Goal: Task Accomplishment & Management: Complete application form

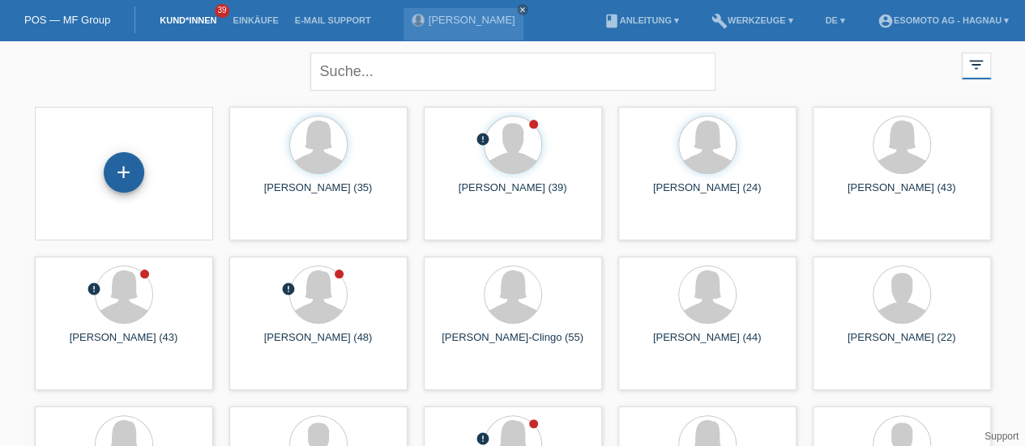
click at [123, 181] on div "+" at bounding box center [124, 172] width 40 height 40
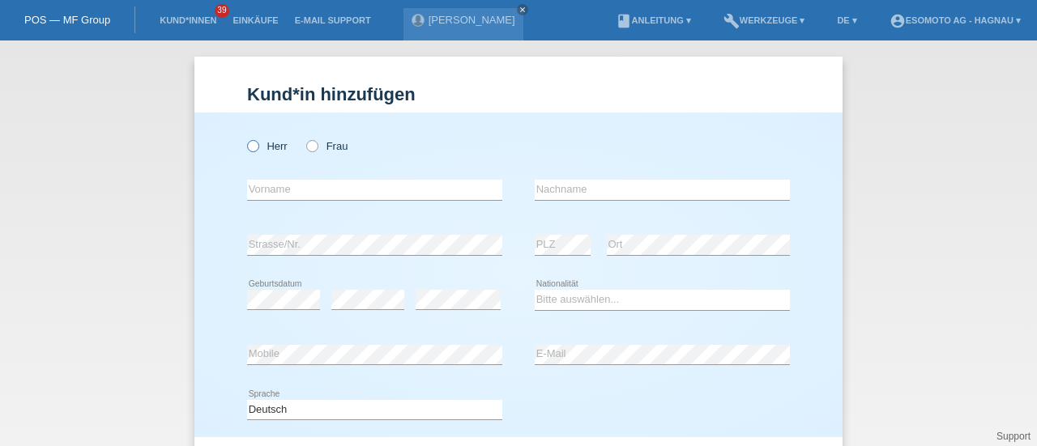
click at [245, 138] on icon at bounding box center [245, 138] width 0 height 0
click at [247, 150] on input "Herr" at bounding box center [252, 145] width 11 height 11
radio input "true"
click at [255, 191] on input "text" at bounding box center [374, 190] width 255 height 20
type input "Abiel"
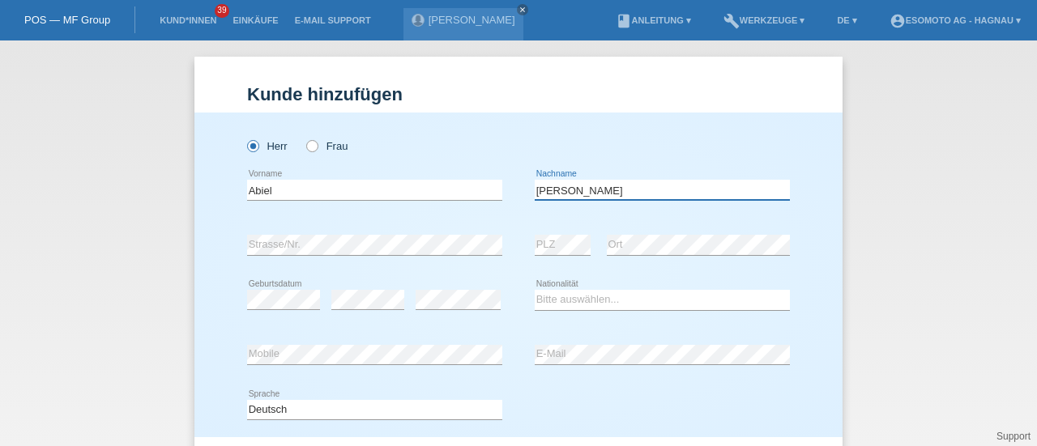
type input "[PERSON_NAME]"
click at [556, 298] on select "Bitte auswählen... Schweiz Deutschland Liechtenstein Österreich ------------ Af…" at bounding box center [662, 299] width 255 height 19
select select "ER"
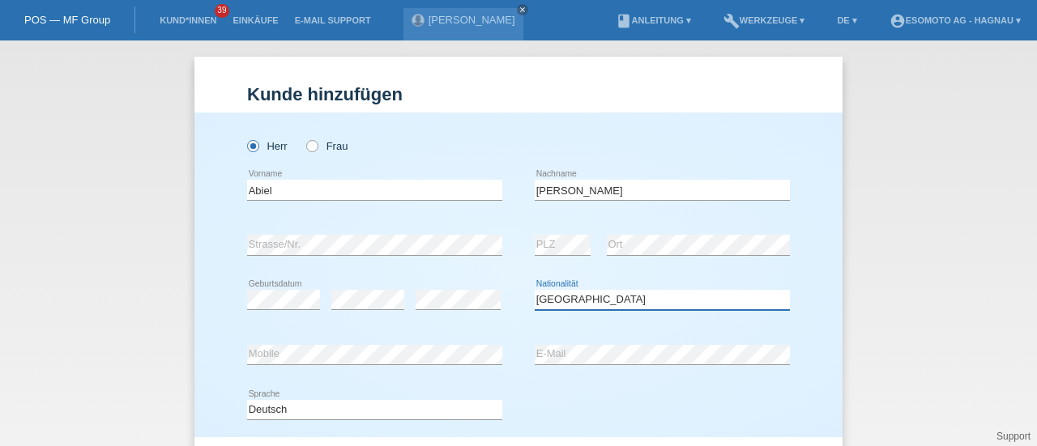
click at [535, 290] on select "Bitte auswählen... Schweiz Deutschland Liechtenstein Österreich ------------ Af…" at bounding box center [662, 299] width 255 height 19
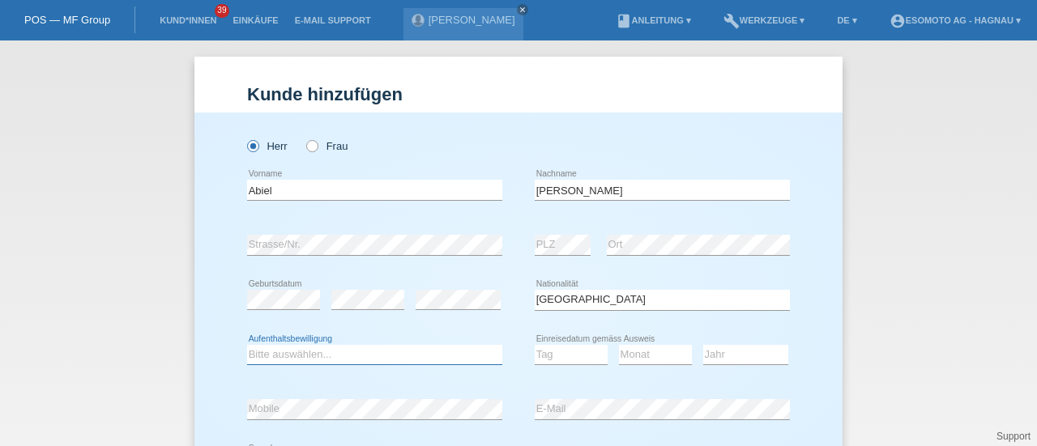
click at [438, 360] on select "Bitte auswählen... C B B - Flüchtlingsstatus Andere" at bounding box center [374, 354] width 255 height 19
select select "B"
click at [247, 345] on select "Bitte auswählen... C B B - Flüchtlingsstatus Andere" at bounding box center [374, 354] width 255 height 19
click at [552, 350] on select "Tag 01 02 03 04 05 06 07 08 09 10 11" at bounding box center [571, 354] width 73 height 19
select select "20"
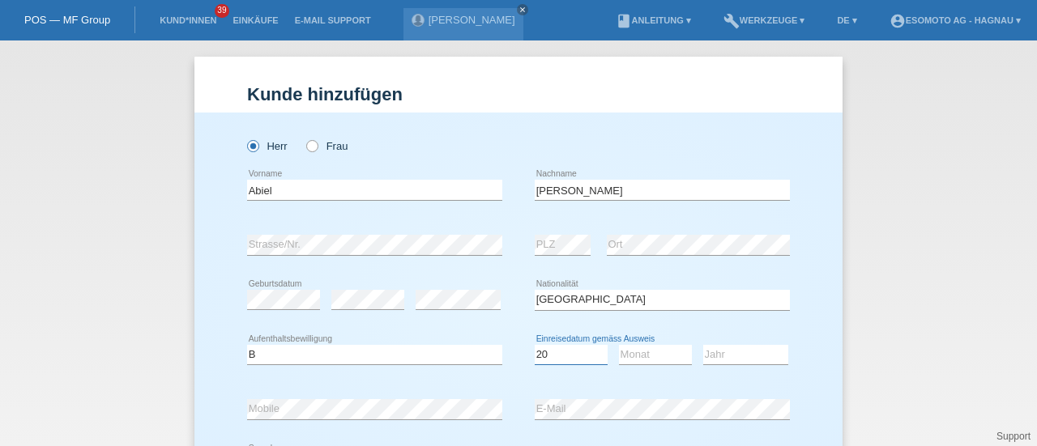
click at [535, 345] on select "Tag 01 02 03 04 05 06 07 08 09 10 11" at bounding box center [571, 354] width 73 height 19
click at [642, 358] on select "Monat 01 02 03 04 05 06 07 08 09 10 11" at bounding box center [655, 354] width 73 height 19
select select "06"
click at [619, 345] on select "Monat 01 02 03 04 05 06 07 08 09 10 11" at bounding box center [655, 354] width 73 height 19
click at [719, 354] on select "Jahr 2025 2024 2023 2022 2021 2020 2019 2018 2017 2016 2015 2014 2013 2012 2011…" at bounding box center [745, 354] width 85 height 19
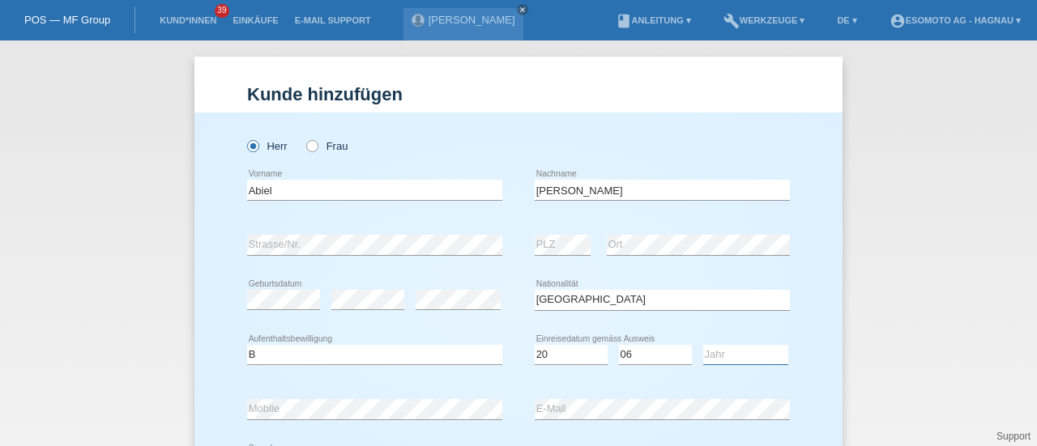
select select "2014"
click at [703, 345] on select "Jahr 2025 2024 2023 2022 2021 2020 2019 2018 2017 2016 2015 2014 2013 2012 2011…" at bounding box center [745, 354] width 85 height 19
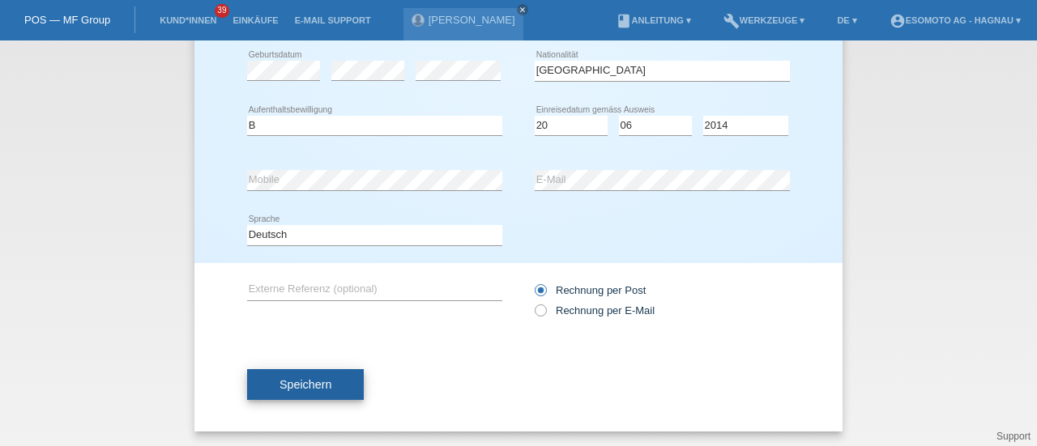
click at [314, 385] on span "Speichern" at bounding box center [305, 384] width 52 height 13
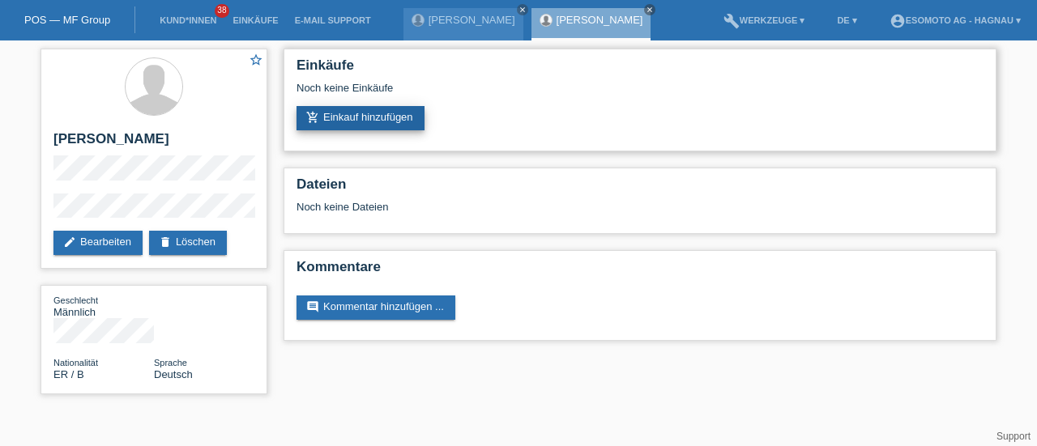
click at [407, 114] on link "add_shopping_cart Einkauf hinzufügen" at bounding box center [360, 118] width 128 height 24
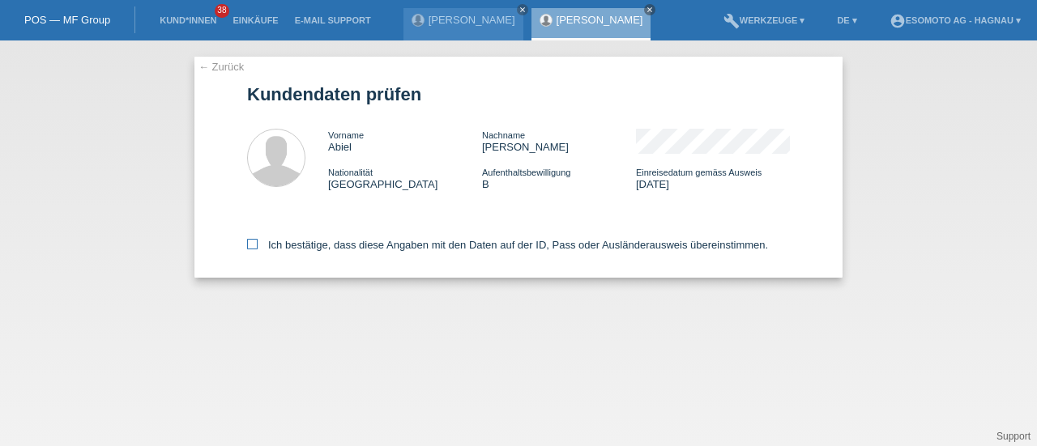
click at [252, 249] on icon at bounding box center [252, 244] width 11 height 11
click at [252, 249] on input "Ich bestätige, dass diese Angaben mit den Daten auf der ID, Pass oder Ausländer…" at bounding box center [252, 244] width 11 height 11
checkbox input "true"
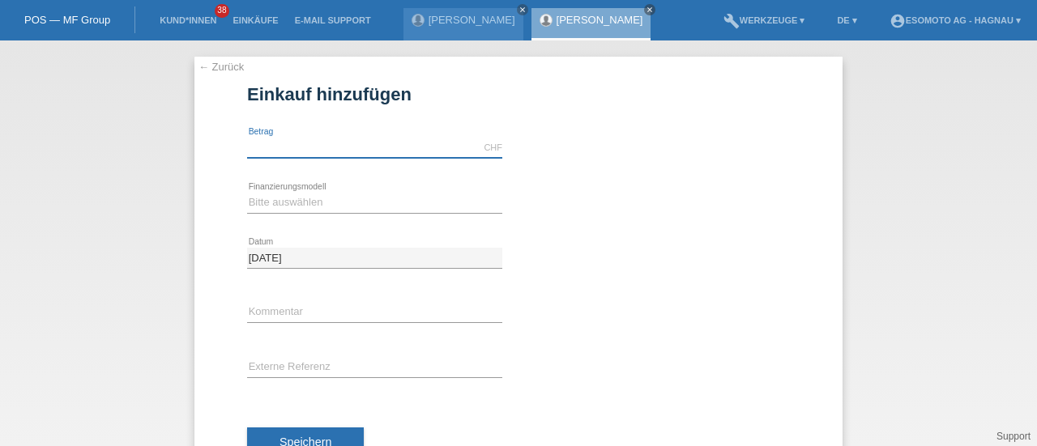
click at [313, 138] on input "text" at bounding box center [374, 148] width 255 height 20
type input "7600.00"
click at [316, 205] on select "Bitte auswählen Fixe Raten Kauf auf Rechnung mit Teilzahlungsoption" at bounding box center [374, 202] width 255 height 19
select select "69"
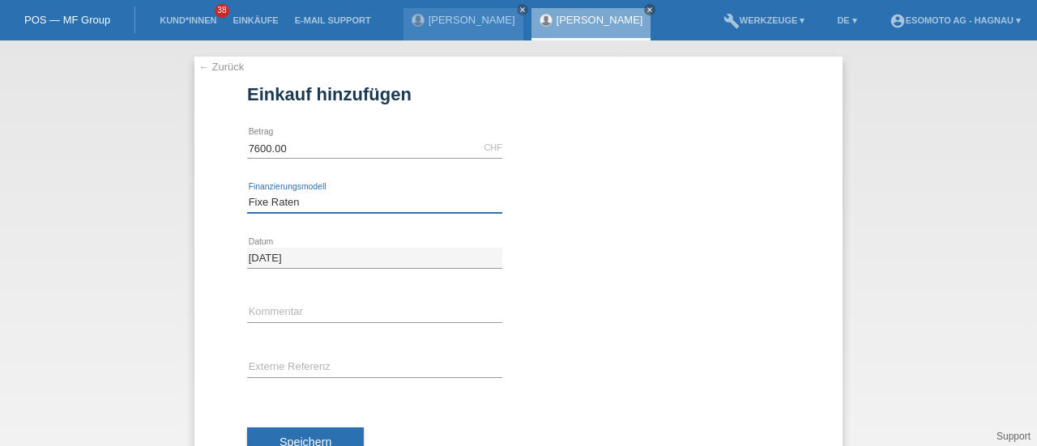
click at [247, 193] on select "Bitte auswählen Fixe Raten Kauf auf Rechnung mit Teilzahlungsoption" at bounding box center [374, 202] width 255 height 19
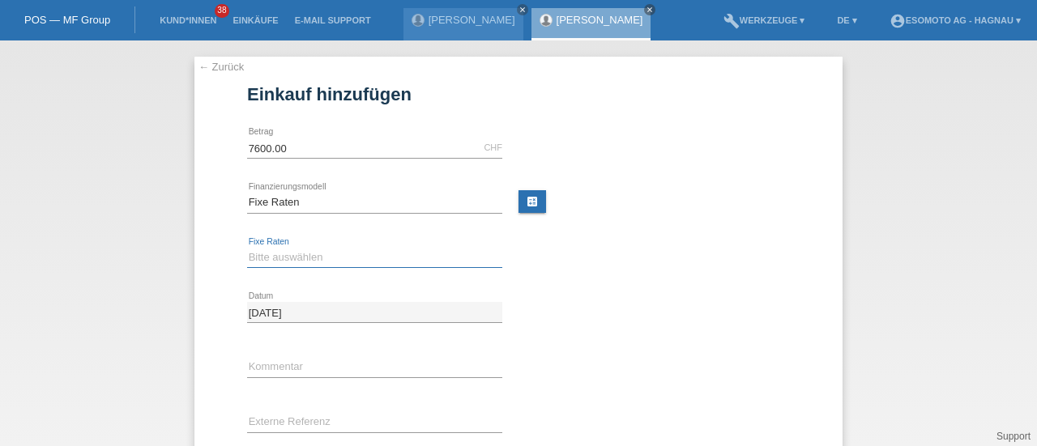
click at [271, 253] on select "Bitte auswählen 12 Raten 24 Raten 36 Raten 48 Raten" at bounding box center [374, 257] width 255 height 19
select select "140"
click at [247, 248] on select "Bitte auswählen 12 Raten 24 Raten 36 Raten 48 Raten" at bounding box center [374, 257] width 255 height 19
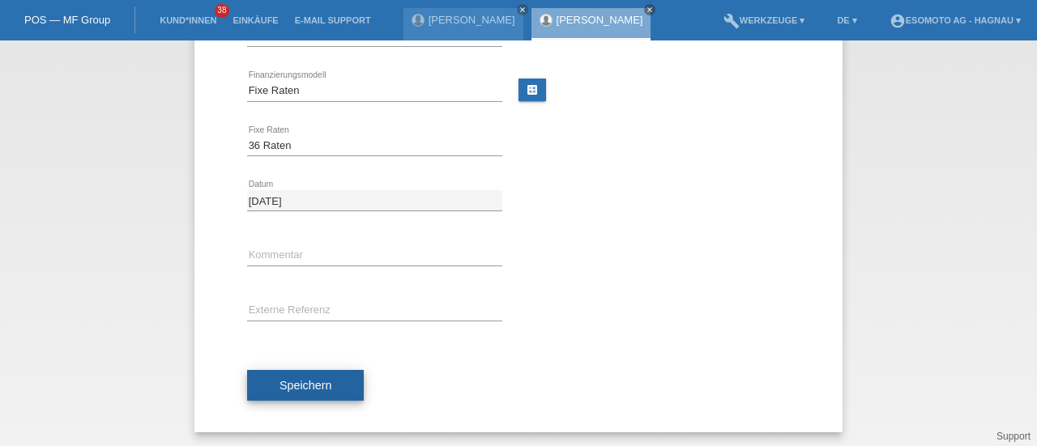
click at [296, 380] on span "Speichern" at bounding box center [305, 385] width 52 height 13
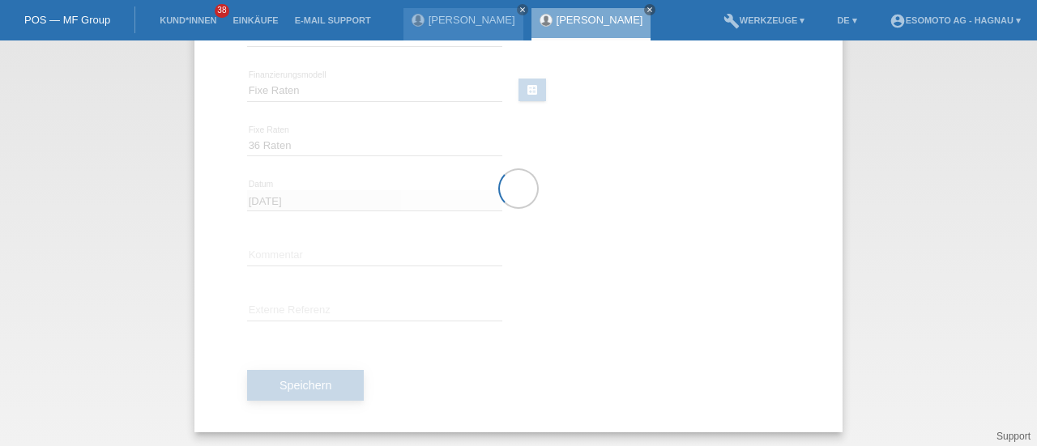
scroll to position [0, 0]
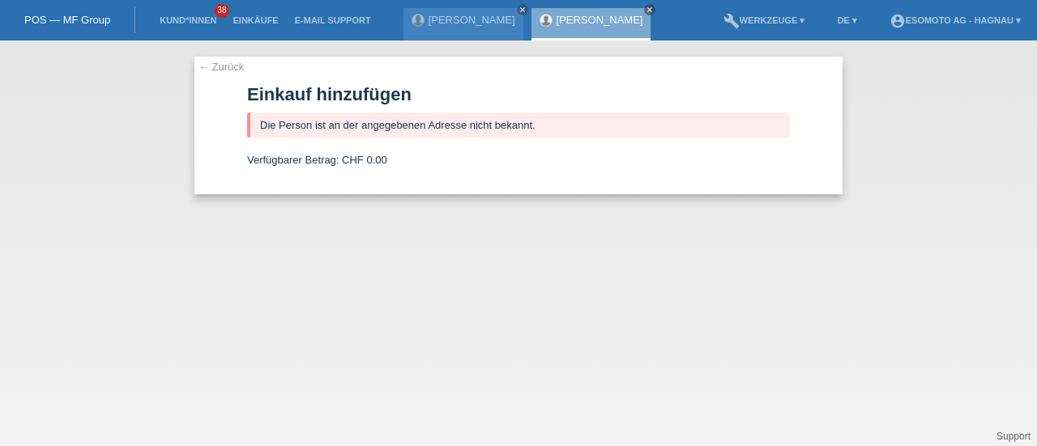
click at [217, 65] on link "← Zurück" at bounding box center [220, 67] width 45 height 12
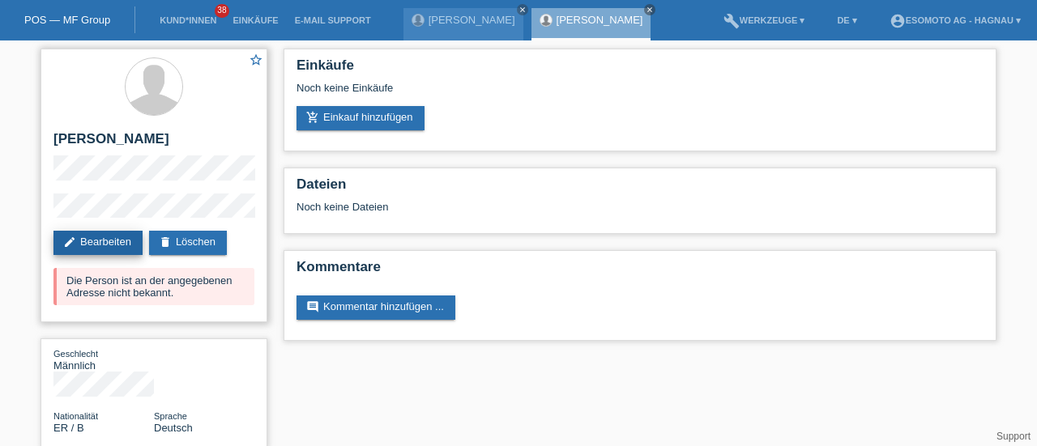
click at [125, 234] on link "edit Bearbeiten" at bounding box center [97, 243] width 89 height 24
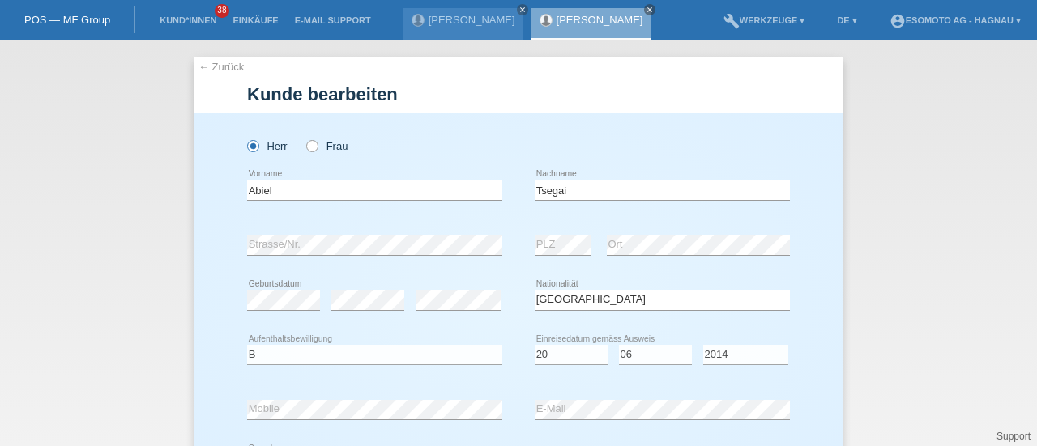
select select "ER"
select select "B"
select select "20"
select select "06"
select select "2014"
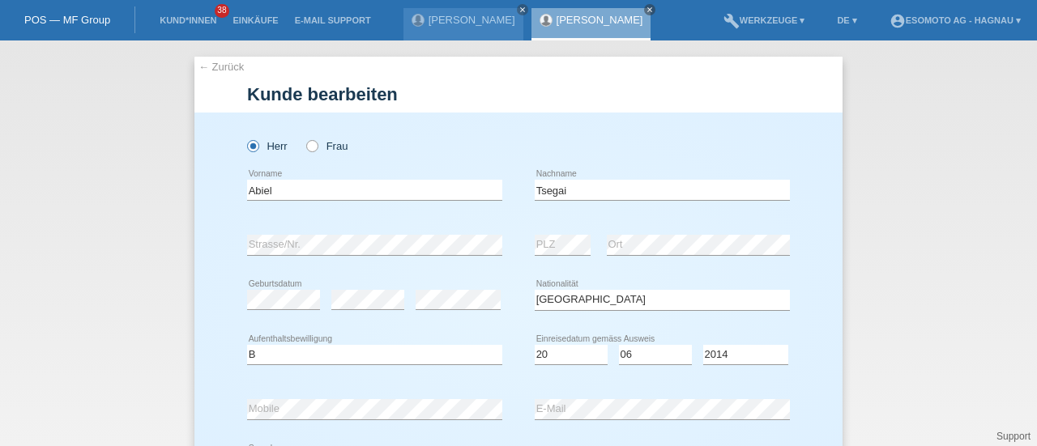
click at [337, 330] on div "Bitte auswählen... C B B - Flüchtlingsstatus Andere error Aufenthaltsbewilligung" at bounding box center [374, 355] width 255 height 55
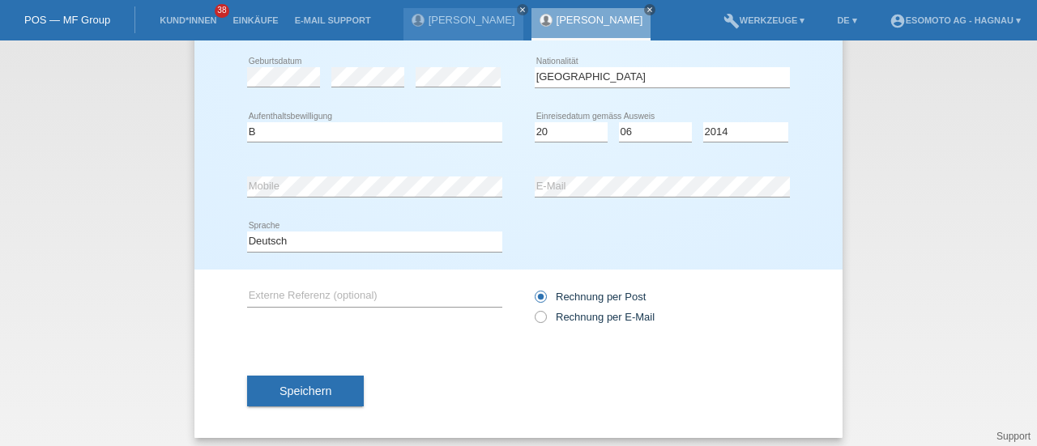
scroll to position [229, 0]
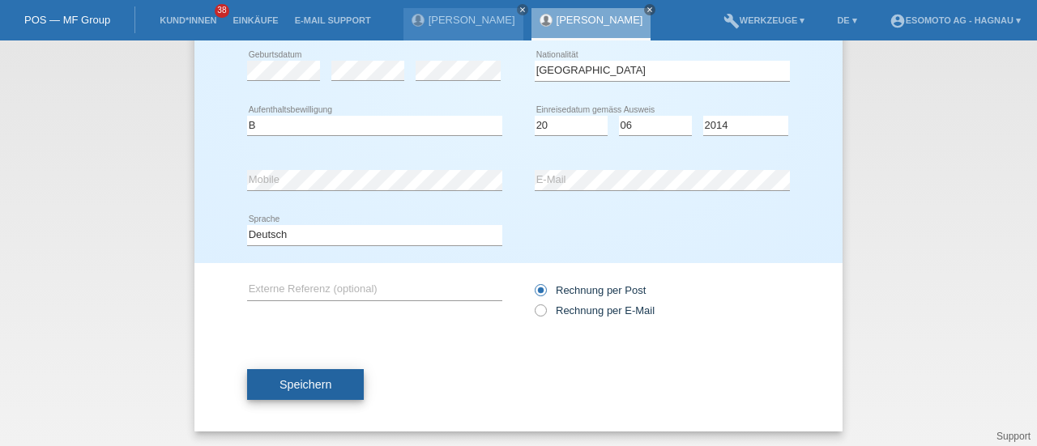
click at [295, 374] on button "Speichern" at bounding box center [305, 384] width 117 height 31
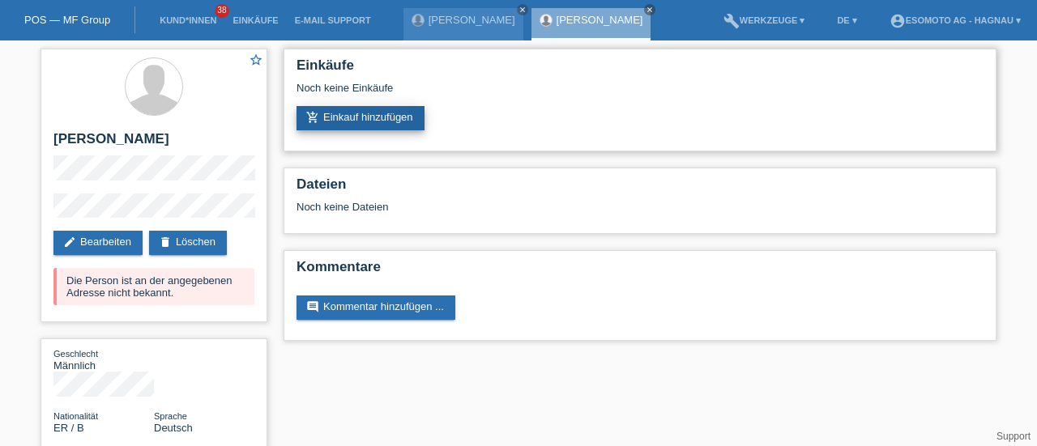
click at [383, 114] on link "add_shopping_cart Einkauf hinzufügen" at bounding box center [360, 118] width 128 height 24
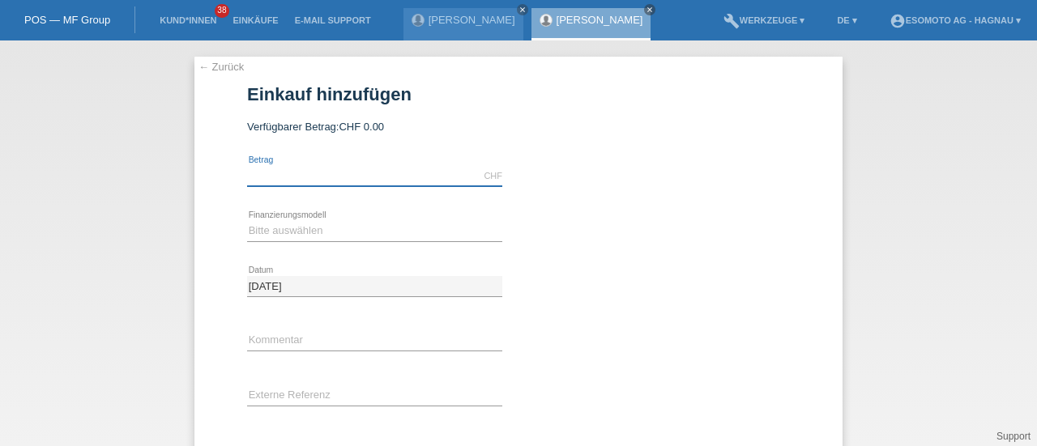
click at [283, 178] on input "text" at bounding box center [374, 176] width 255 height 20
type input "7600.00"
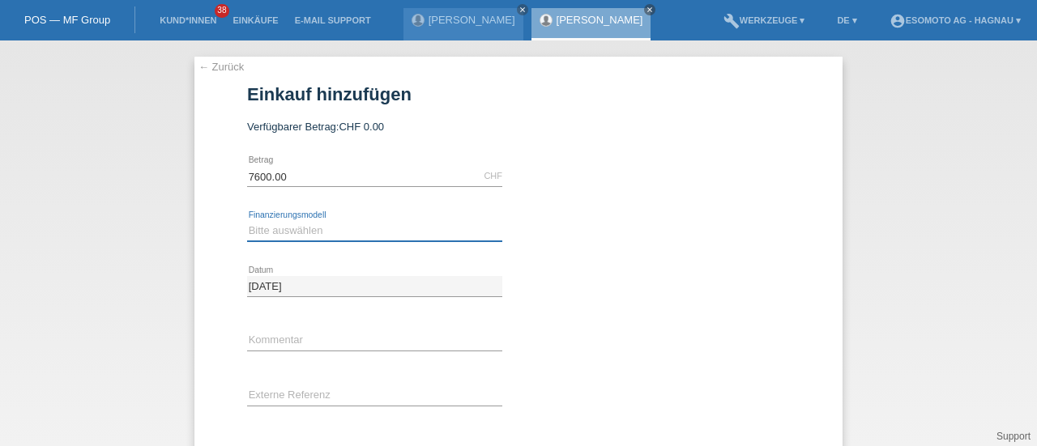
click at [283, 231] on select "Bitte auswählen Fixe Raten Kauf auf Rechnung mit Teilzahlungsoption" at bounding box center [374, 230] width 255 height 19
select select "69"
click at [247, 221] on select "Bitte auswählen Fixe Raten Kauf auf Rechnung mit Teilzahlungsoption" at bounding box center [374, 230] width 255 height 19
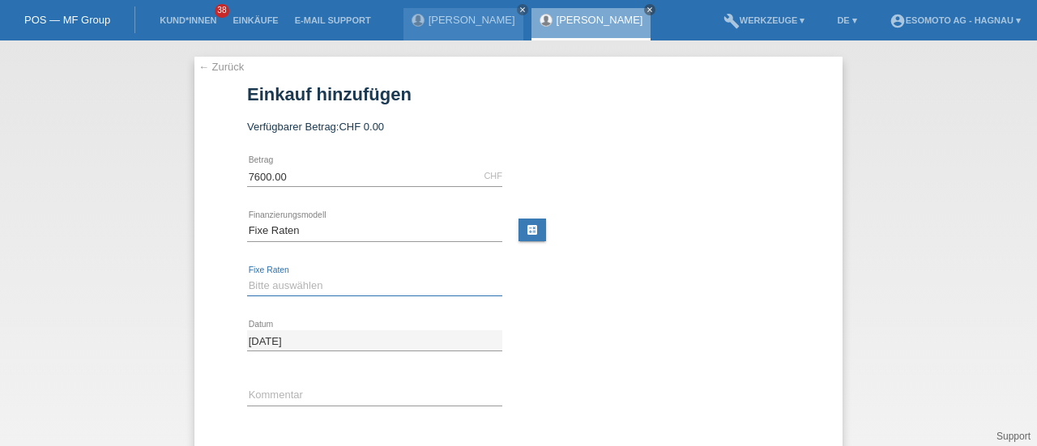
click at [258, 281] on select "Bitte auswählen 12 Raten 24 Raten 36 Raten 48 Raten" at bounding box center [374, 285] width 255 height 19
select select "140"
click at [247, 276] on select "Bitte auswählen 12 Raten 24 Raten 36 Raten 48 Raten" at bounding box center [374, 285] width 255 height 19
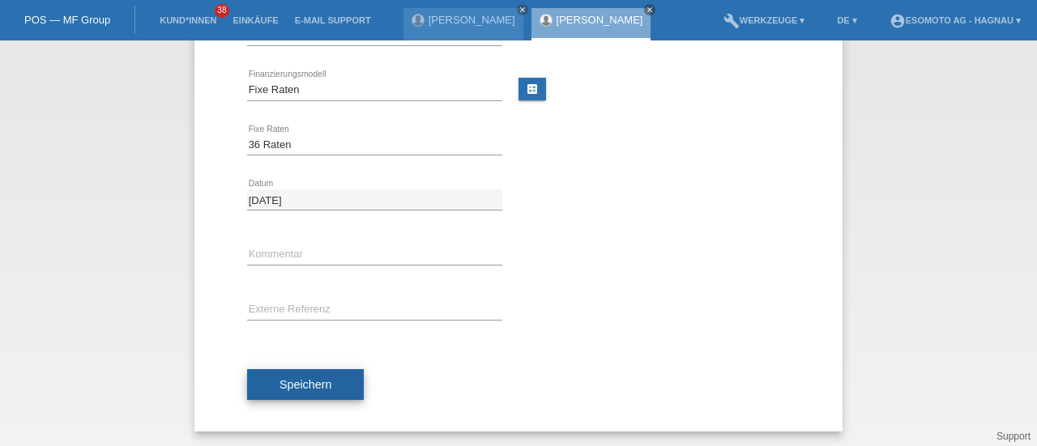
click at [282, 381] on span "Speichern" at bounding box center [305, 384] width 52 height 13
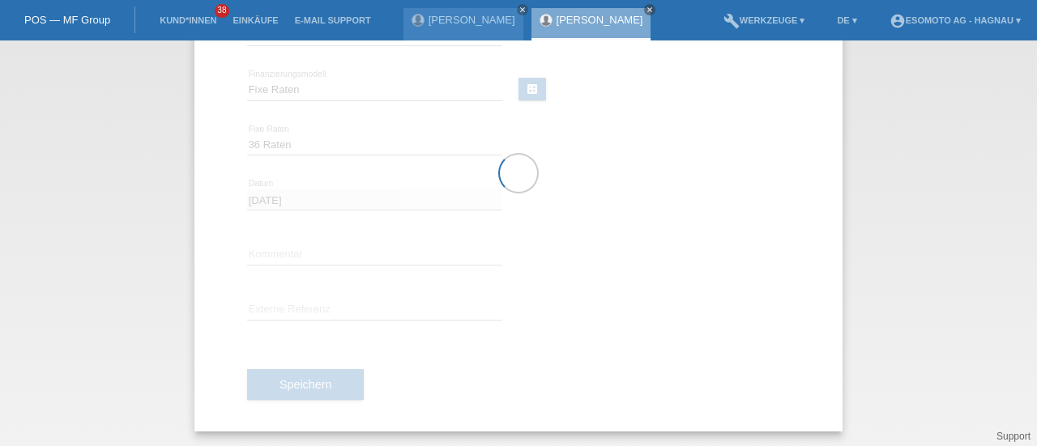
scroll to position [0, 0]
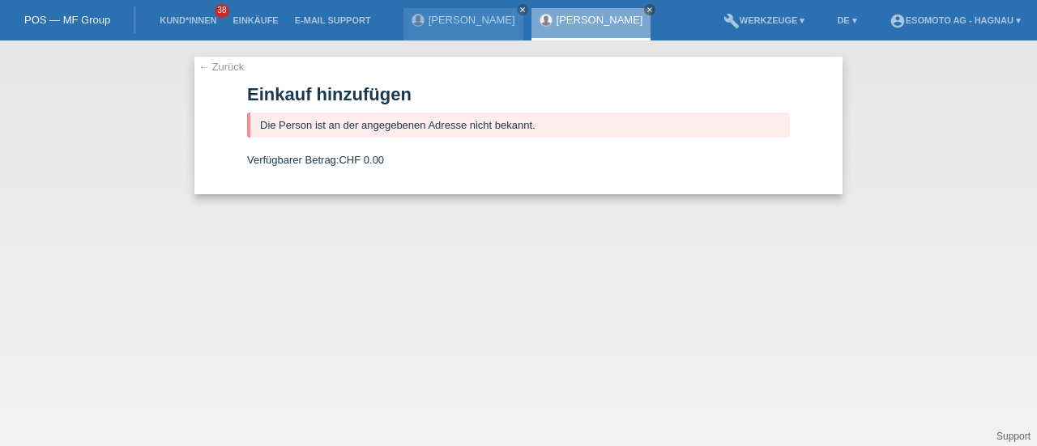
click at [224, 61] on link "← Zurück" at bounding box center [220, 67] width 45 height 12
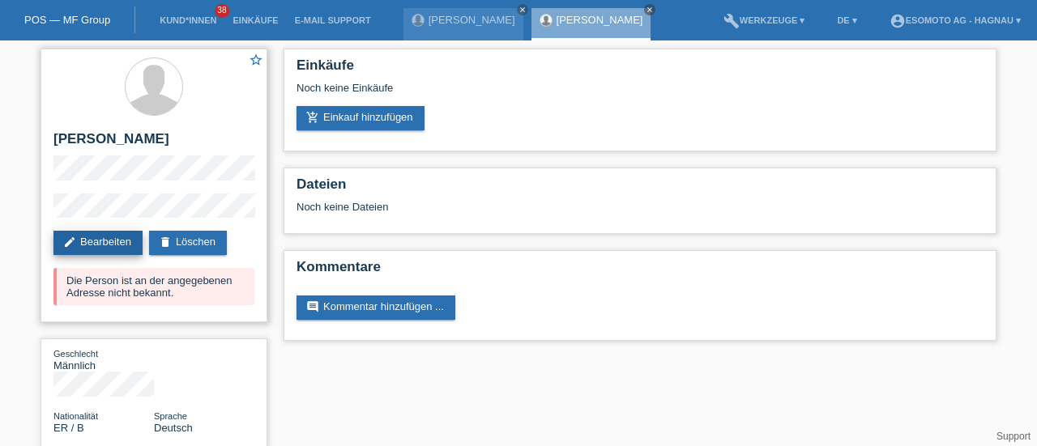
click at [92, 238] on link "edit Bearbeiten" at bounding box center [97, 243] width 89 height 24
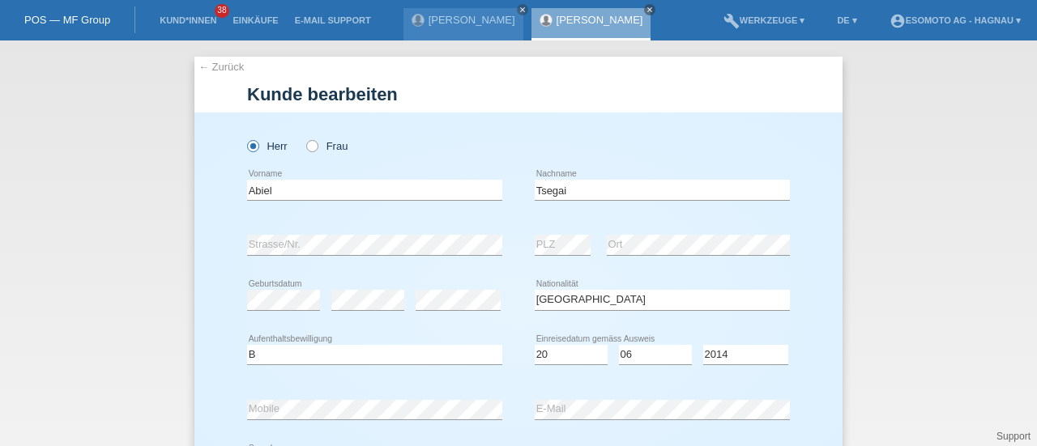
select select "ER"
select select "B"
select select "20"
select select "06"
select select "2014"
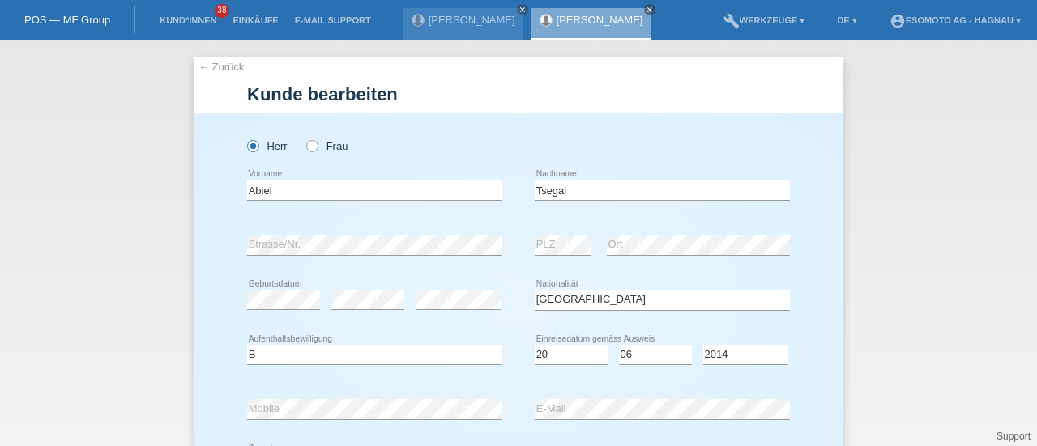
click at [506, 278] on div "error Geburtsdatum error error Bitte auswählen..." at bounding box center [518, 300] width 543 height 55
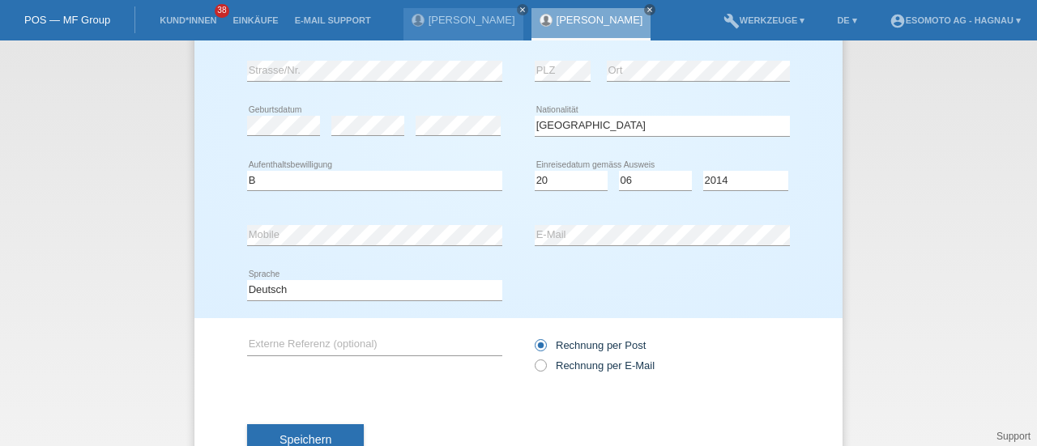
scroll to position [191, 0]
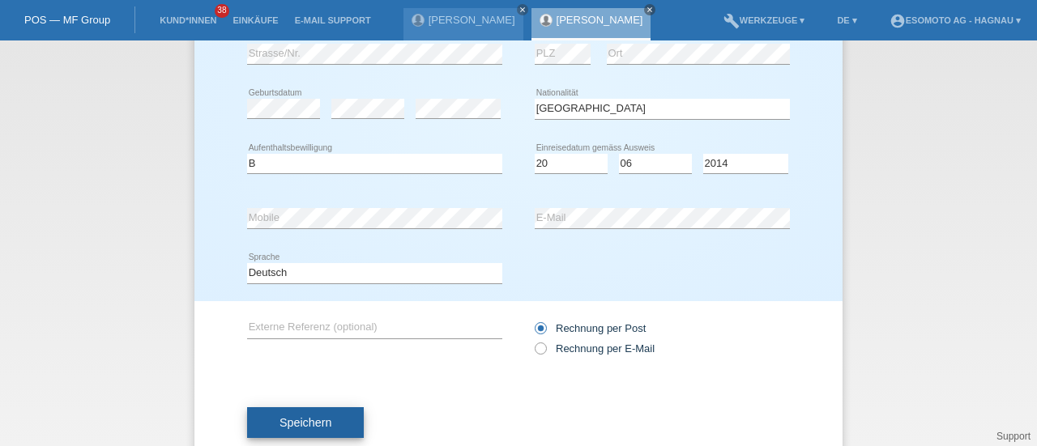
click at [314, 426] on span "Speichern" at bounding box center [305, 422] width 52 height 13
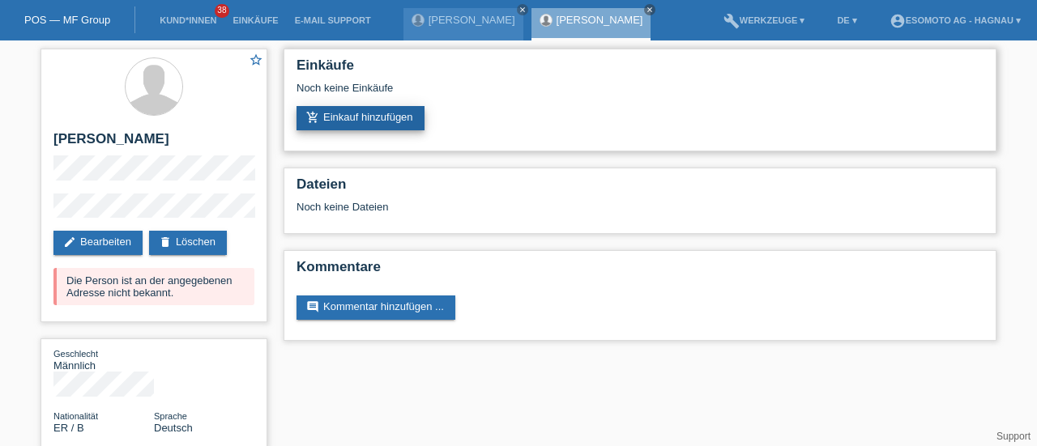
click at [356, 121] on link "add_shopping_cart Einkauf hinzufügen" at bounding box center [360, 118] width 128 height 24
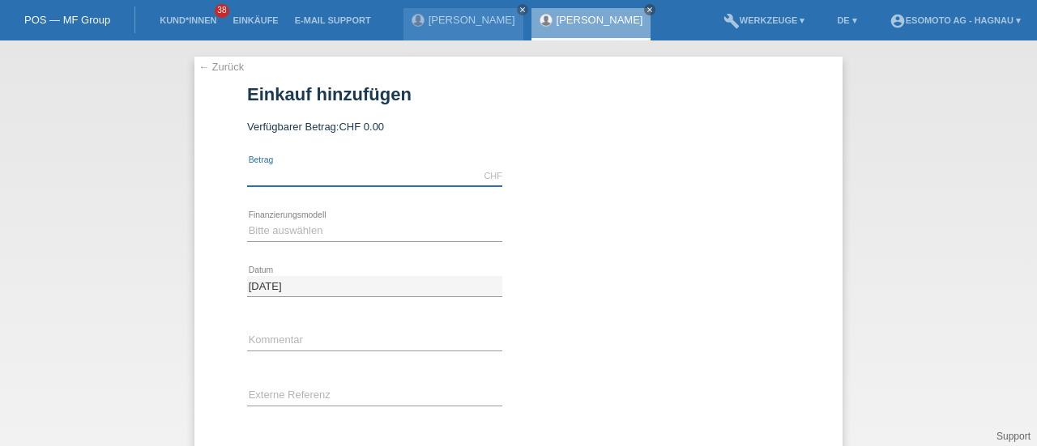
click at [318, 167] on input "text" at bounding box center [374, 176] width 255 height 20
type input "7600.00"
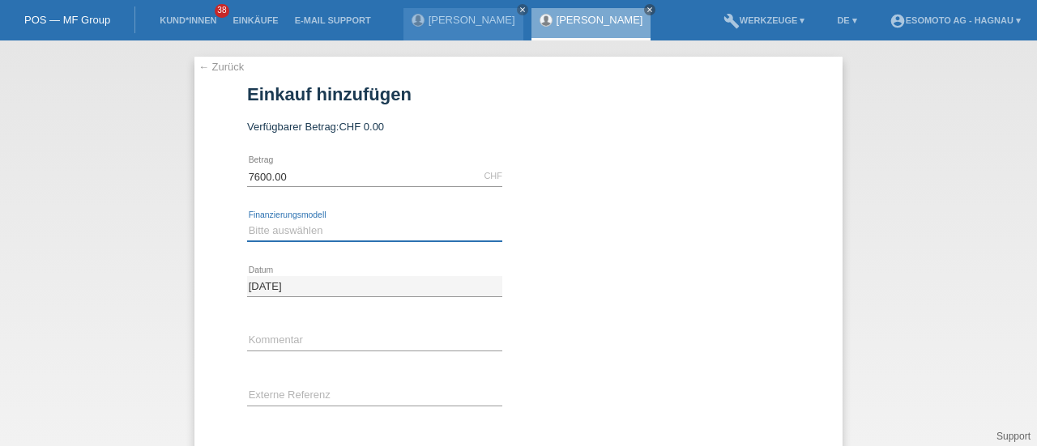
click at [309, 236] on select "Bitte auswählen Fixe Raten Kauf auf Rechnung mit Teilzahlungsoption" at bounding box center [374, 230] width 255 height 19
select select "69"
click at [247, 221] on select "Bitte auswählen Fixe Raten Kauf auf Rechnung mit Teilzahlungsoption" at bounding box center [374, 230] width 255 height 19
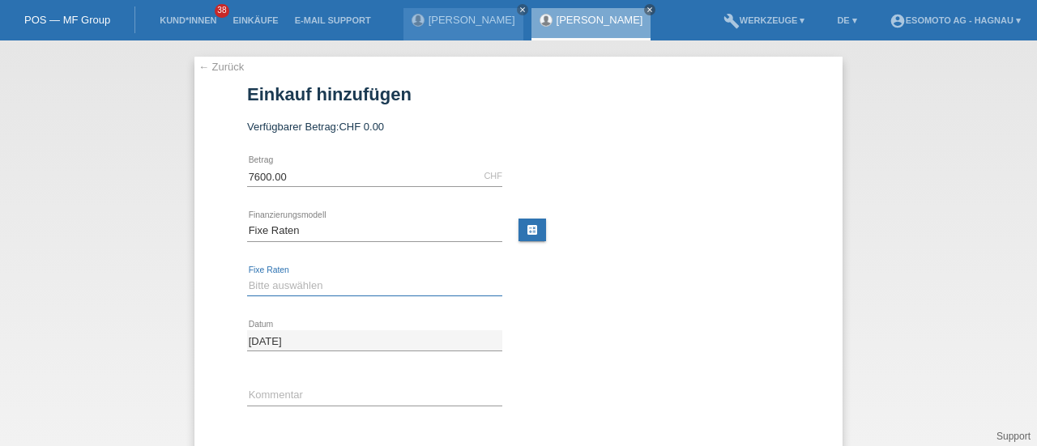
click at [275, 288] on select "Bitte auswählen 12 Raten 24 Raten 36 Raten 48 Raten" at bounding box center [374, 285] width 255 height 19
select select "140"
click at [247, 276] on select "Bitte auswählen 12 Raten 24 Raten 36 Raten 48 Raten" at bounding box center [374, 285] width 255 height 19
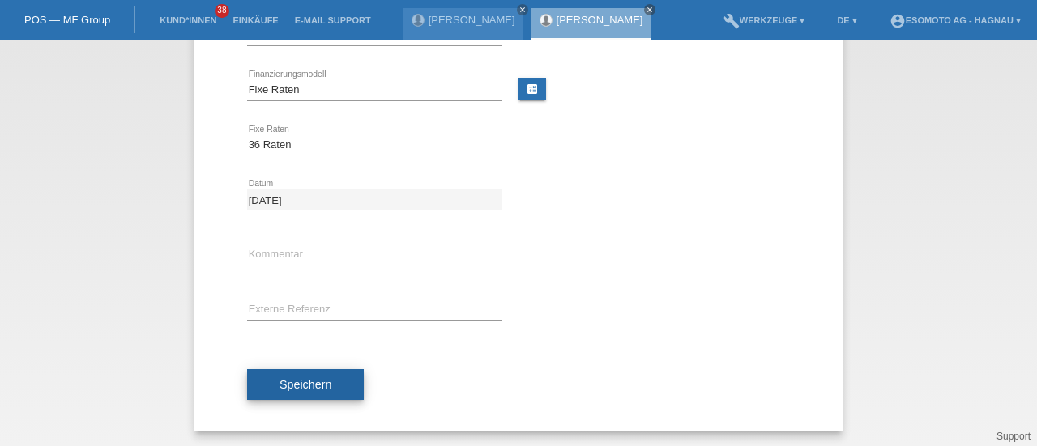
click at [281, 386] on span "Speichern" at bounding box center [305, 384] width 52 height 13
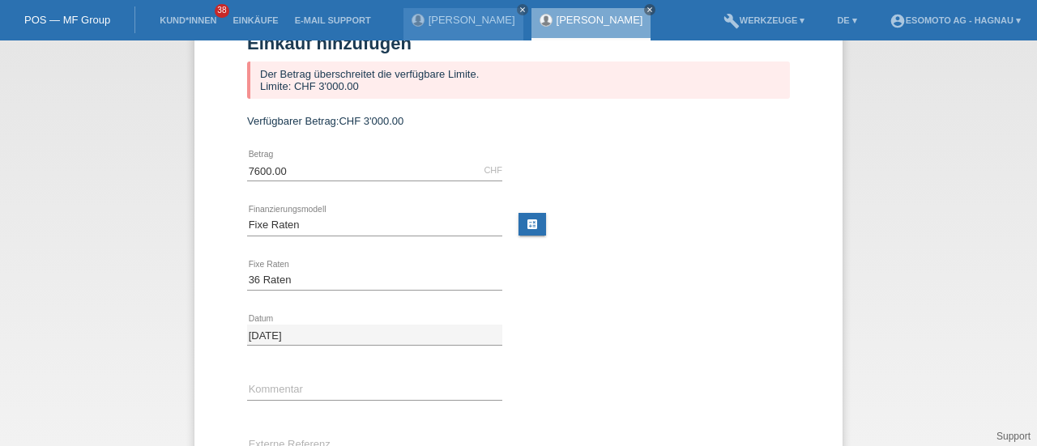
scroll to position [0, 0]
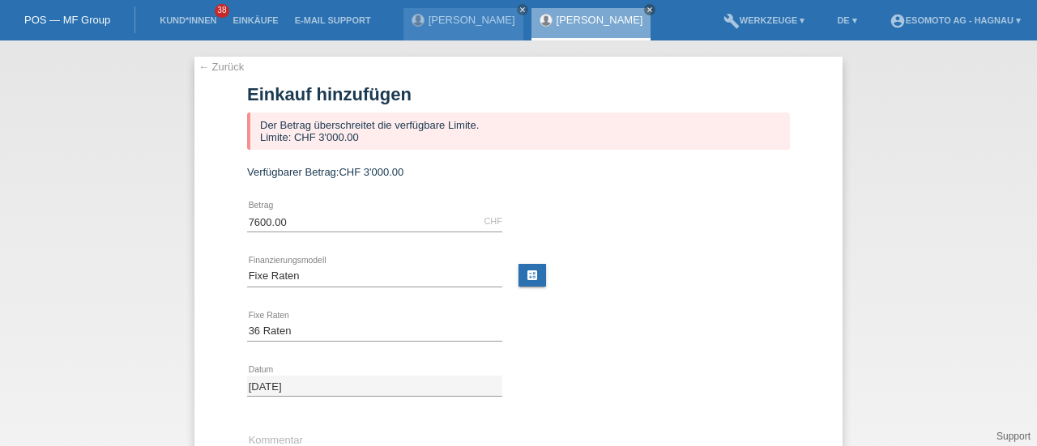
click at [213, 63] on link "← Zurück" at bounding box center [220, 67] width 45 height 12
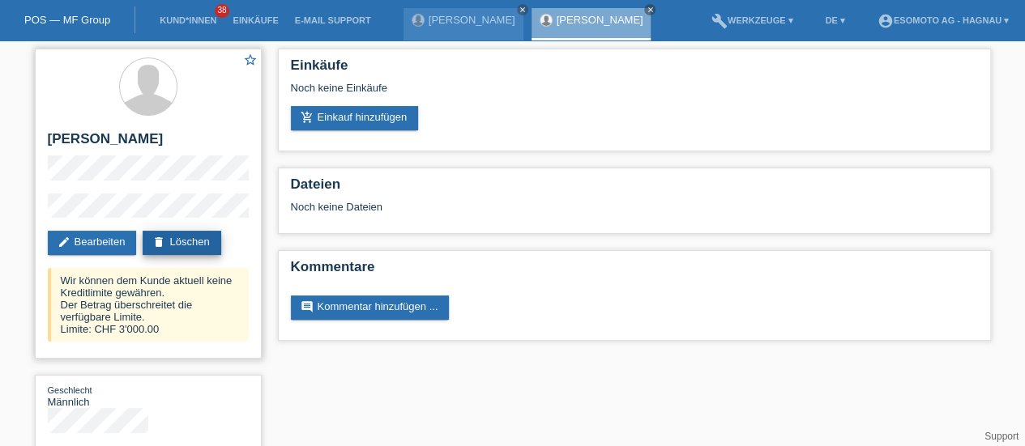
click at [204, 244] on link "delete Löschen" at bounding box center [182, 243] width 78 height 24
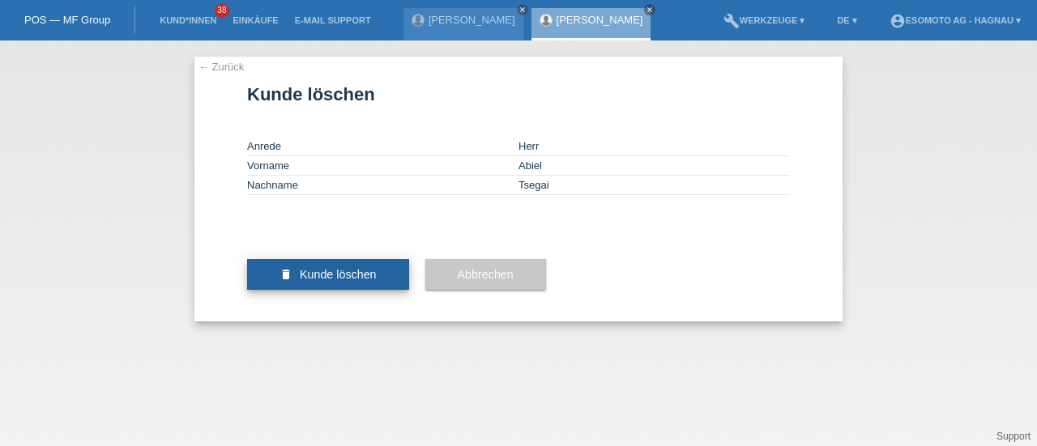
click at [352, 281] on span "Kunde löschen" at bounding box center [338, 274] width 77 height 13
